Goal: Task Accomplishment & Management: Manage account settings

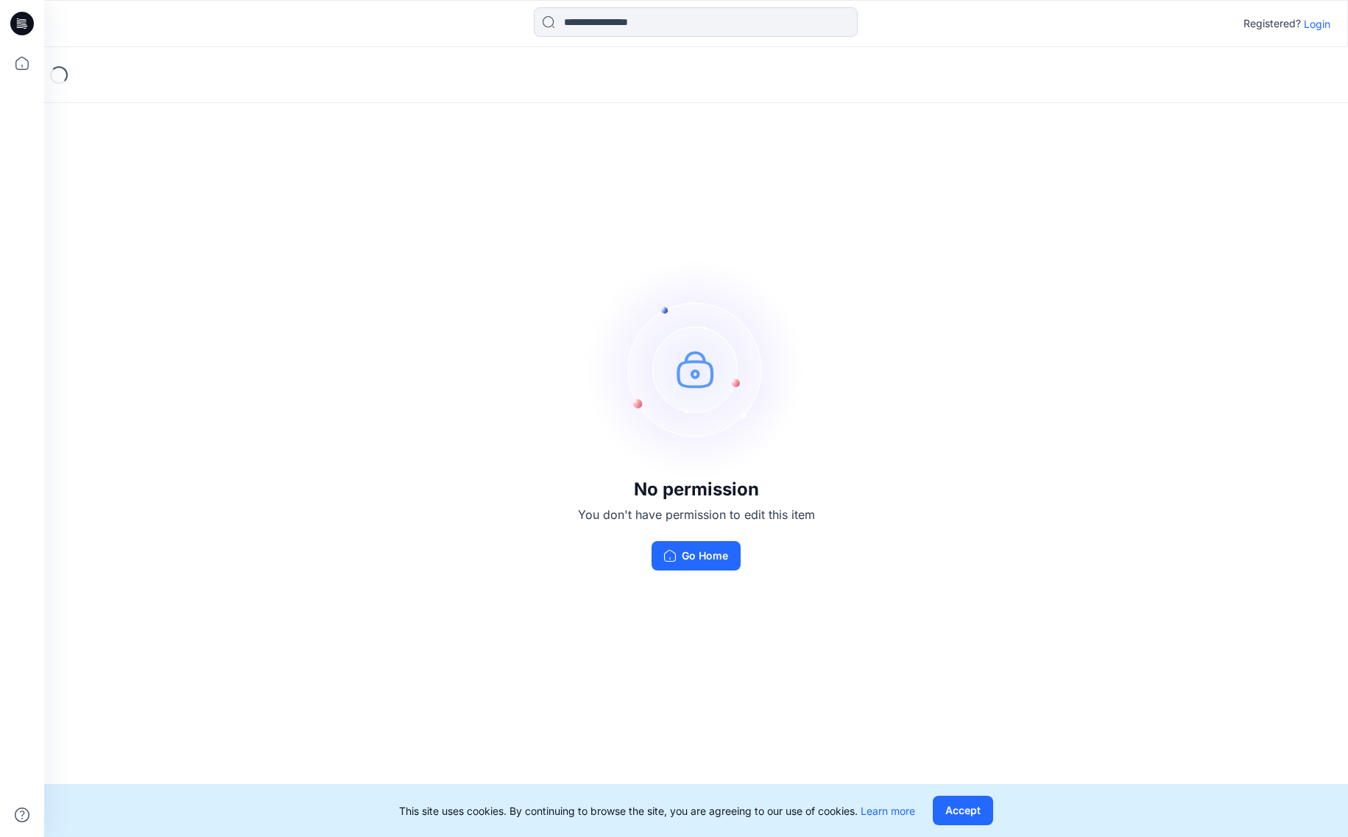
drag, startPoint x: 975, startPoint y: 808, endPoint x: 957, endPoint y: 764, distance: 47.2
click at [975, 808] on button "Accept" at bounding box center [963, 810] width 60 height 29
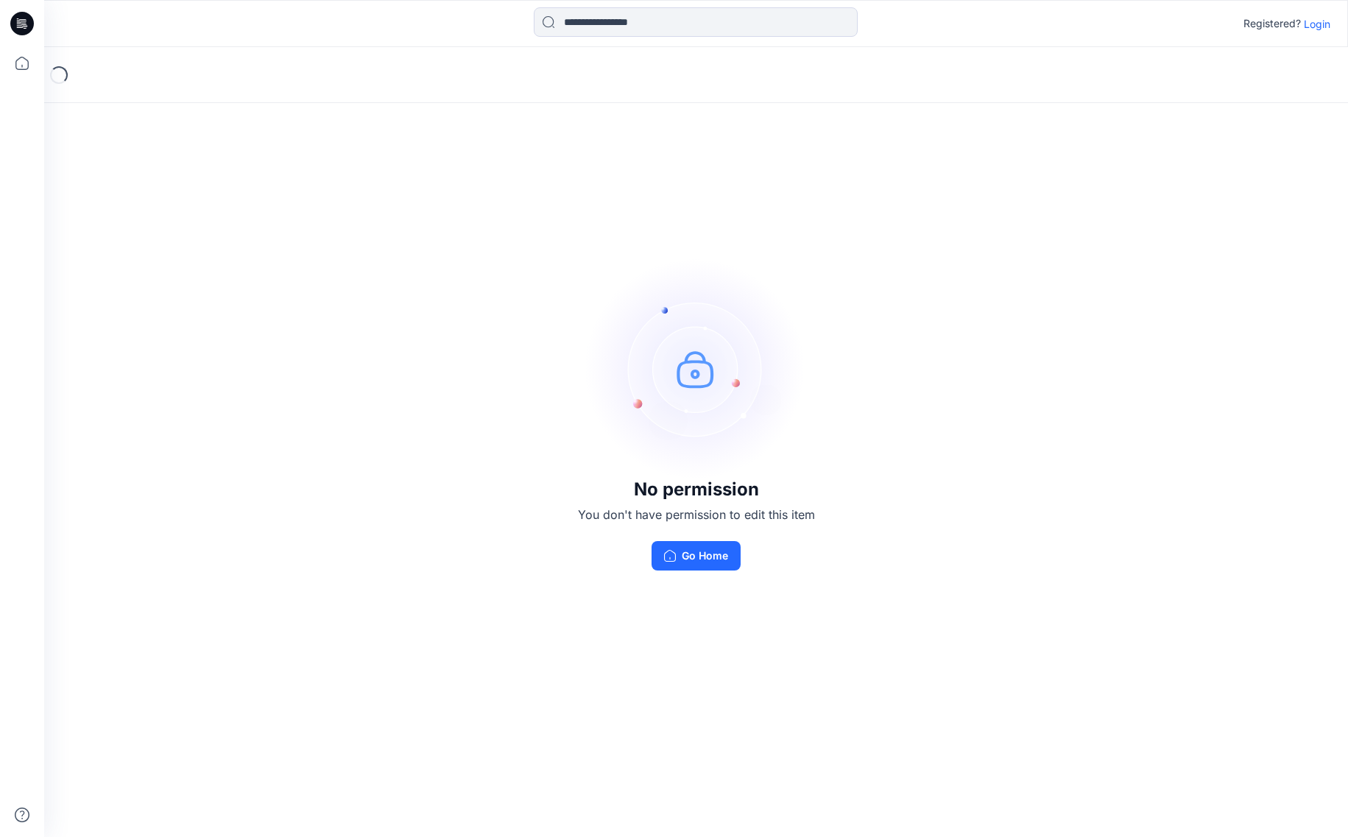
click at [1322, 20] on p "Login" at bounding box center [1317, 23] width 27 height 15
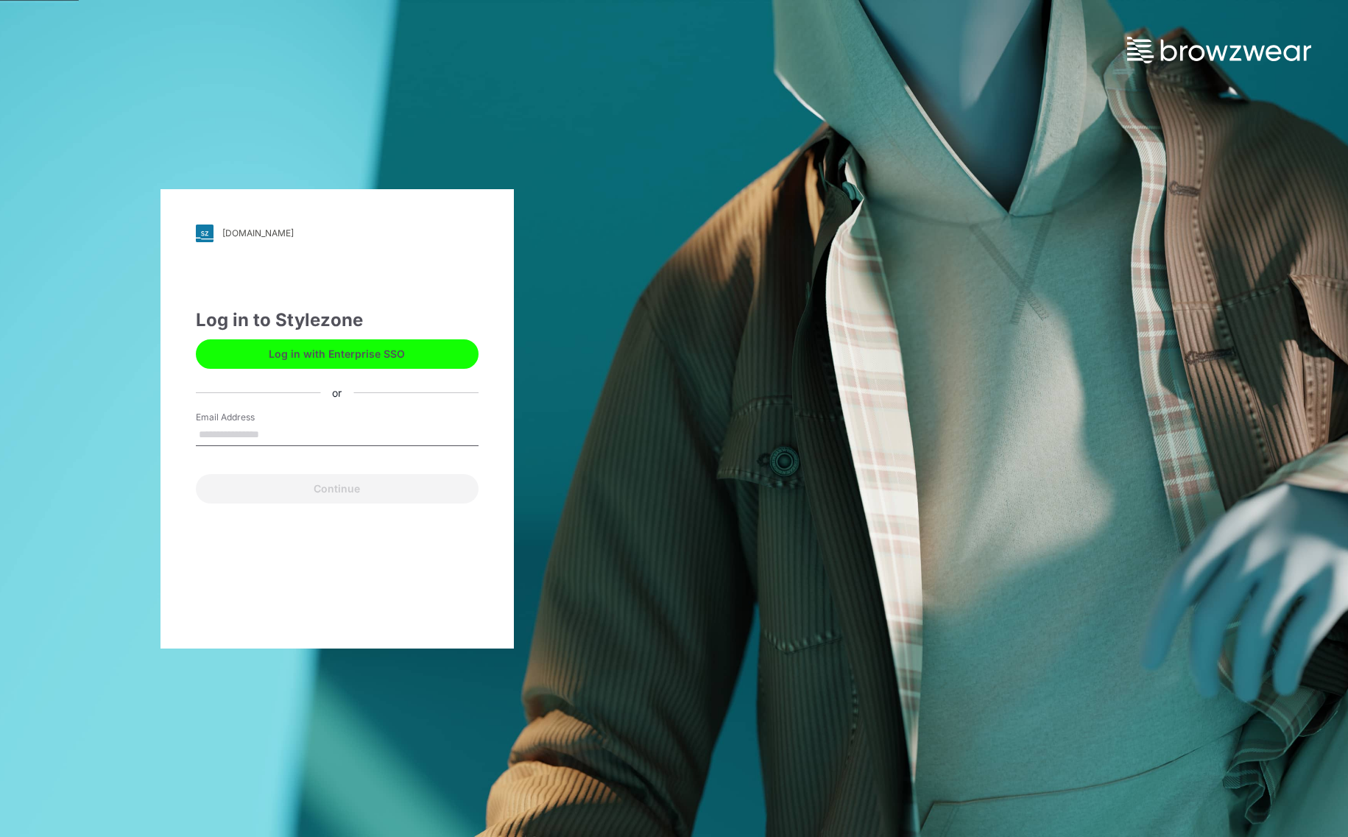
click at [348, 353] on button "Log in with Enterprise SSO" at bounding box center [337, 353] width 283 height 29
